Goal: Transaction & Acquisition: Purchase product/service

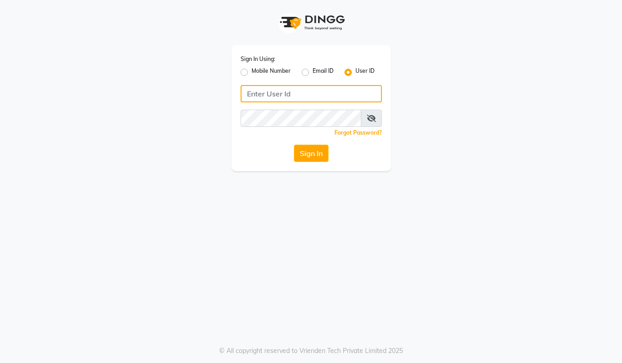
type input "94494097201"
click at [251, 69] on label "Mobile Number" at bounding box center [270, 72] width 39 height 11
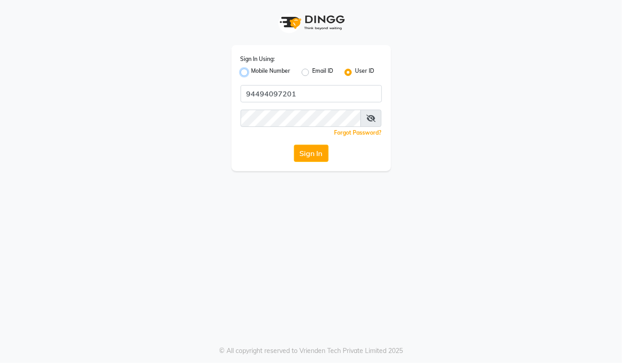
click at [251, 69] on input "Mobile Number" at bounding box center [254, 70] width 6 height 6
radio input "true"
radio input "false"
drag, startPoint x: 297, startPoint y: 95, endPoint x: 302, endPoint y: 98, distance: 5.5
click at [297, 95] on input "Username" at bounding box center [326, 93] width 111 height 17
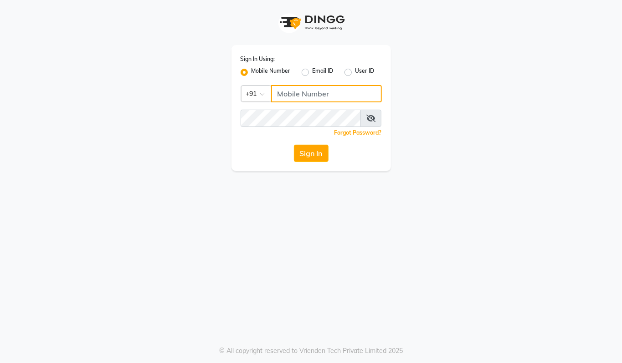
type input "94494097201"
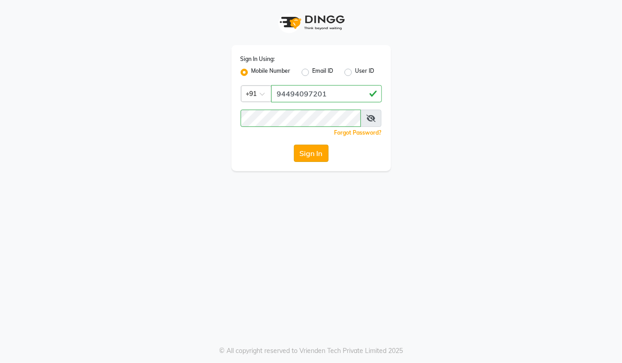
click at [308, 152] on button "Sign In" at bounding box center [311, 153] width 35 height 17
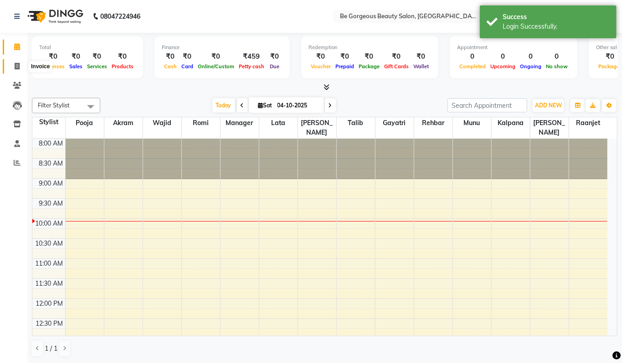
click at [19, 65] on icon at bounding box center [17, 66] width 5 height 7
select select "service"
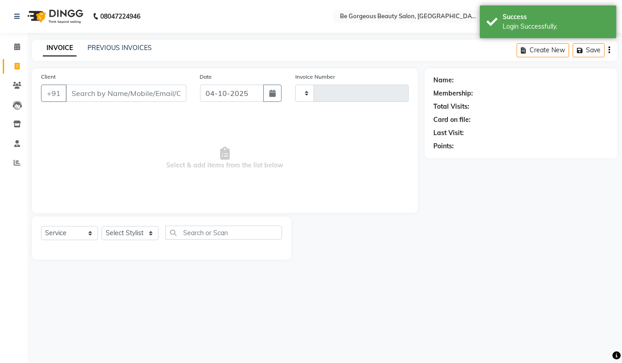
type input "5124"
select select "5405"
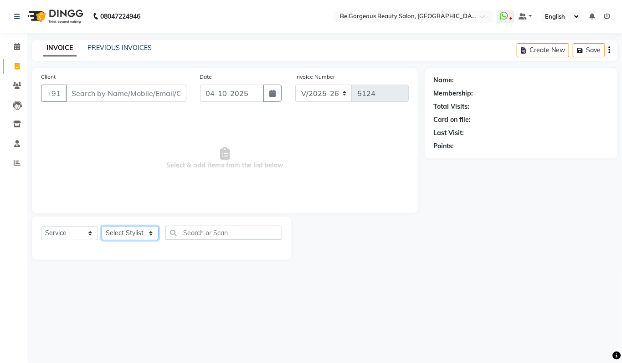
click at [112, 231] on select "Select Stylist [PERSON_NAME] [PERSON_NAME] Manager Munu [PERSON_NAME] Rehbar [P…" at bounding box center [130, 233] width 57 height 14
select select "90706"
click at [102, 226] on select "Select Stylist [PERSON_NAME] [PERSON_NAME] Manager Munu [PERSON_NAME] Rehbar [P…" at bounding box center [130, 233] width 57 height 14
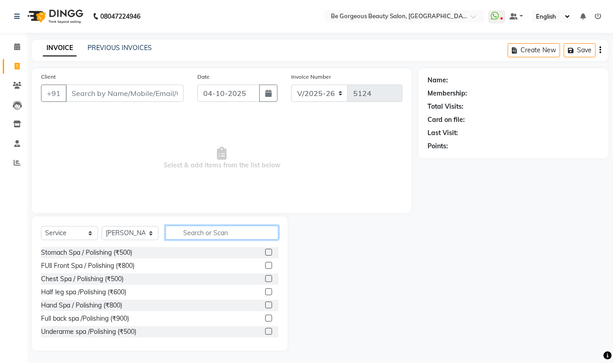
click at [221, 237] on input "text" at bounding box center [221, 233] width 113 height 14
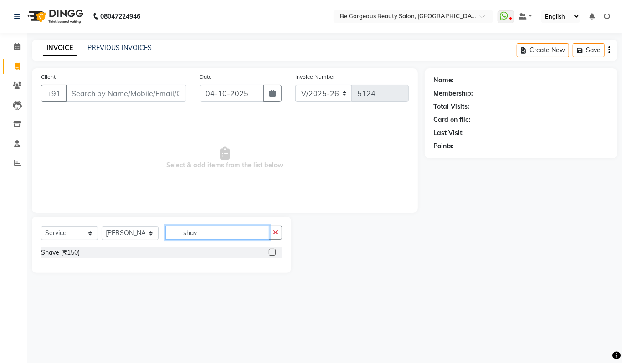
type input "shav"
click at [274, 252] on label at bounding box center [272, 252] width 7 height 7
click at [274, 252] on input "checkbox" at bounding box center [272, 253] width 6 height 6
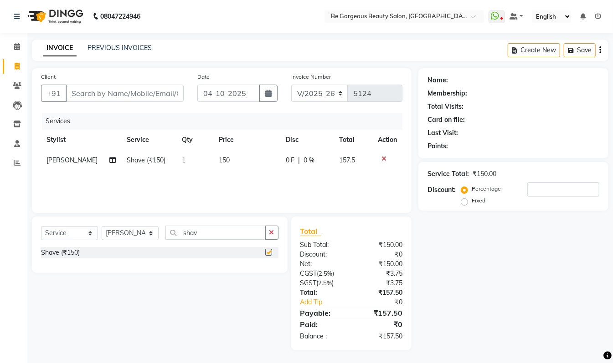
checkbox input "false"
click at [146, 94] on input "Client" at bounding box center [125, 93] width 118 height 17
type input "9"
type input "0"
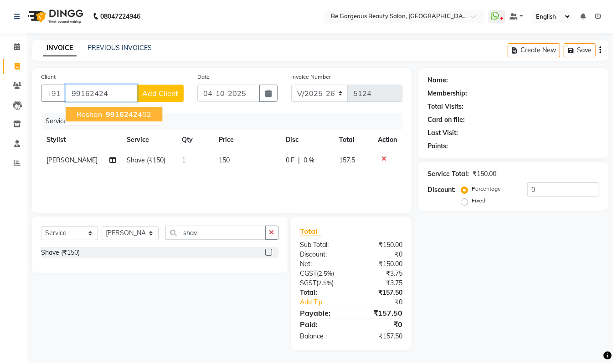
click at [147, 115] on ngb-highlight "99162424 02" at bounding box center [127, 114] width 47 height 9
type input "9916242402"
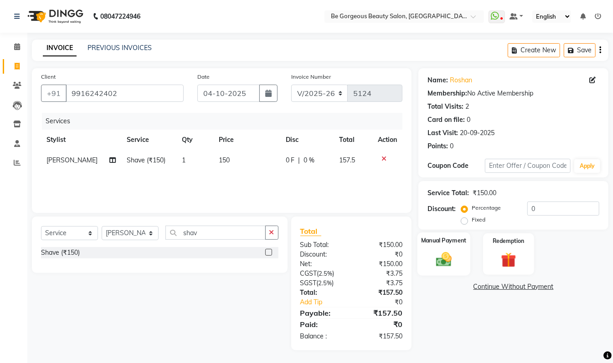
click at [425, 257] on div "Manual Payment" at bounding box center [443, 254] width 53 height 43
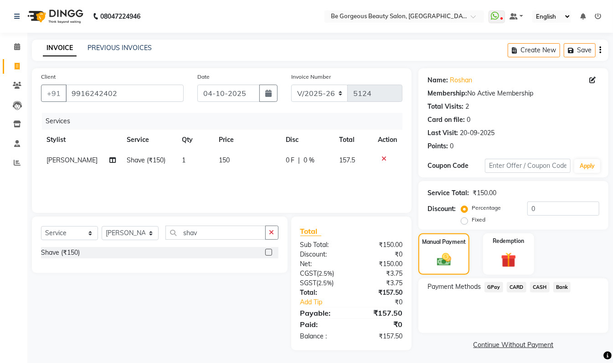
click at [497, 286] on span "GPay" at bounding box center [493, 287] width 19 height 10
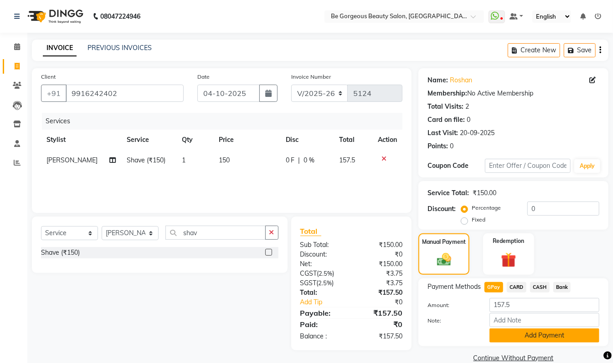
click at [569, 338] on button "Add Payment" at bounding box center [544, 336] width 110 height 14
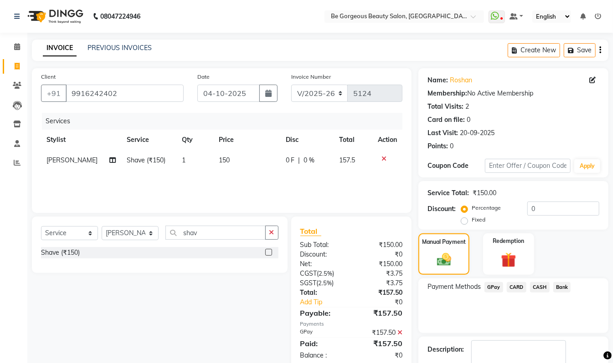
scroll to position [54, 0]
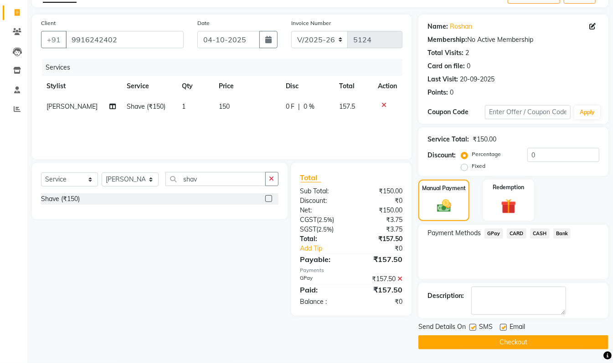
click at [598, 345] on button "Checkout" at bounding box center [513, 343] width 190 height 14
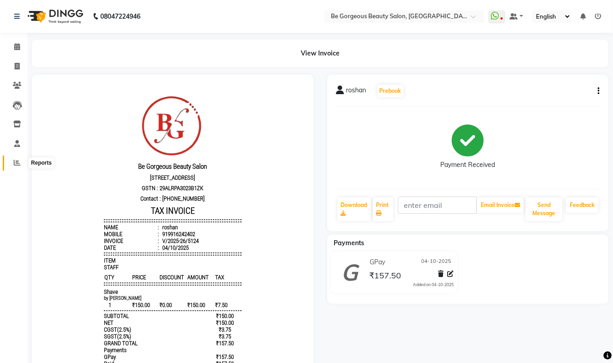
click at [18, 164] on icon at bounding box center [17, 162] width 7 height 7
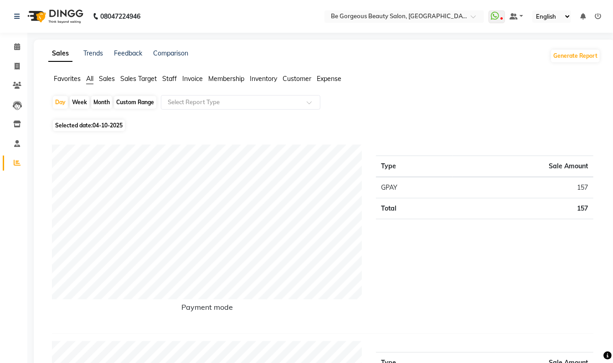
click at [168, 79] on span "Staff" at bounding box center [169, 79] width 15 height 8
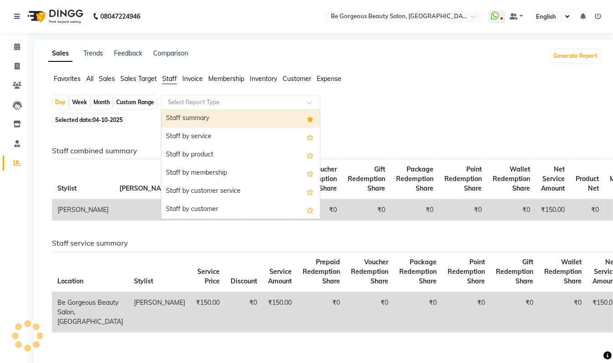
click at [188, 99] on input "text" at bounding box center [231, 102] width 131 height 9
click at [190, 115] on div "Staff summary" at bounding box center [240, 119] width 159 height 18
select select "csv"
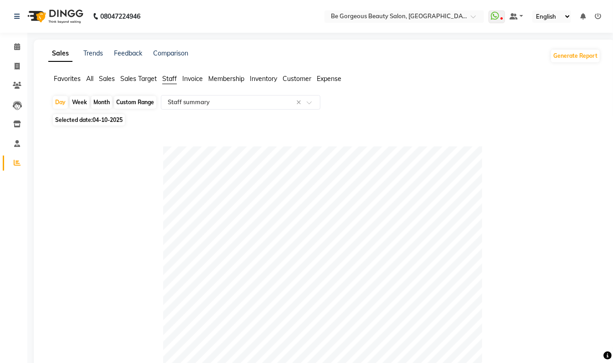
click at [102, 101] on div "Month" at bounding box center [101, 102] width 21 height 13
select select "10"
select select "2025"
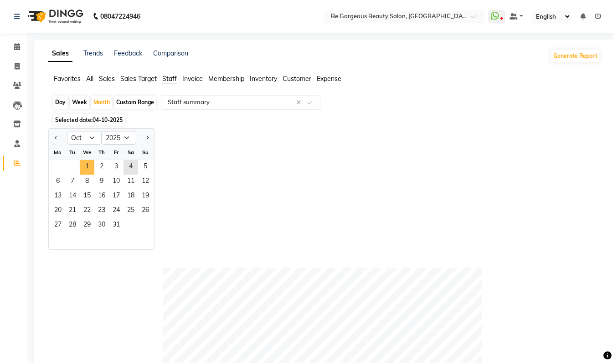
click at [80, 164] on span "1" at bounding box center [87, 167] width 15 height 15
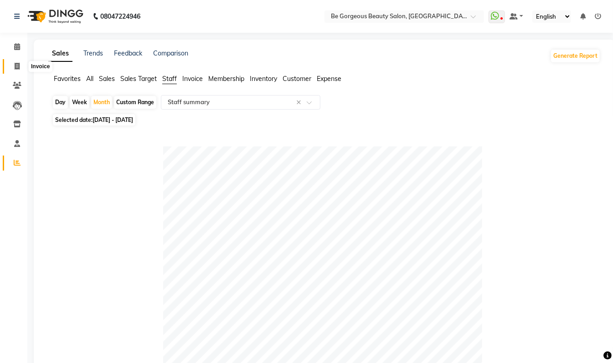
click at [15, 66] on icon at bounding box center [17, 66] width 5 height 7
select select "service"
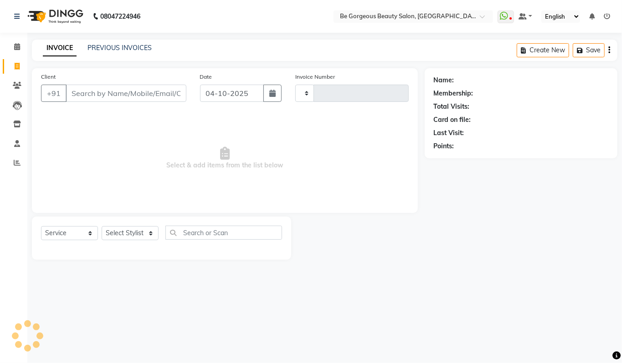
type input "5125"
select select "5405"
